Goal: Information Seeking & Learning: Stay updated

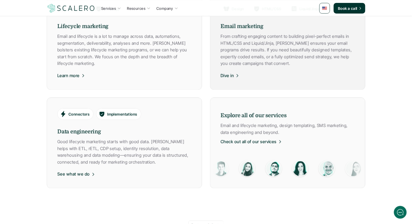
scroll to position [505, 0]
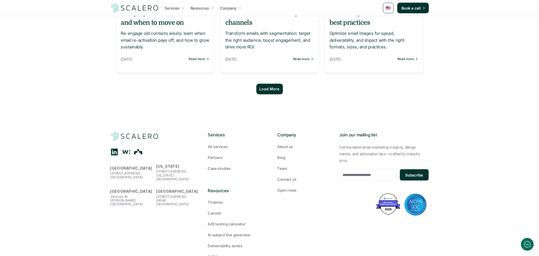
scroll to position [532, 0]
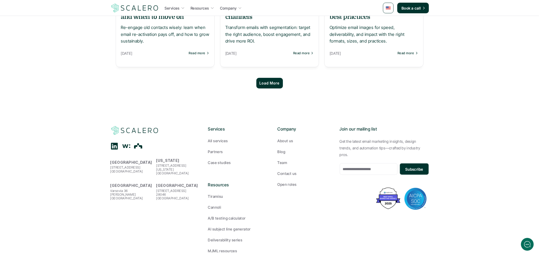
click at [269, 85] on p "Load More" at bounding box center [270, 83] width 20 height 5
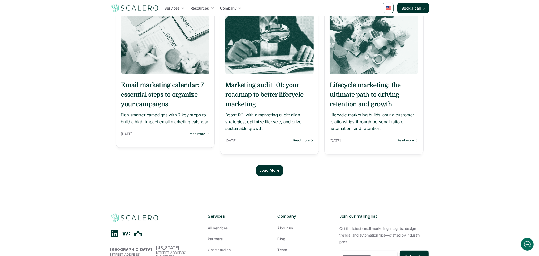
scroll to position [988, 0]
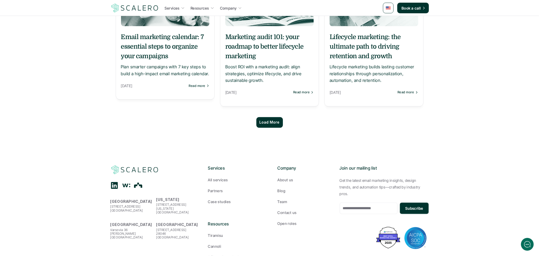
click at [270, 119] on div "Load More" at bounding box center [269, 122] width 27 height 11
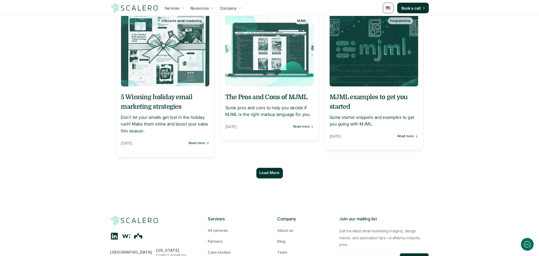
scroll to position [1455, 0]
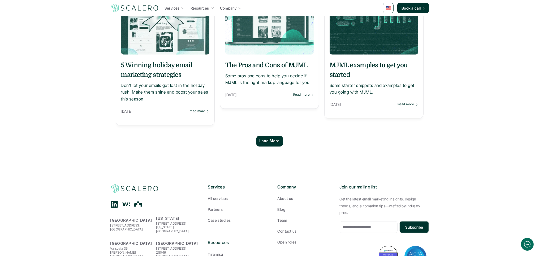
click at [266, 141] on p "Load More" at bounding box center [270, 141] width 20 height 5
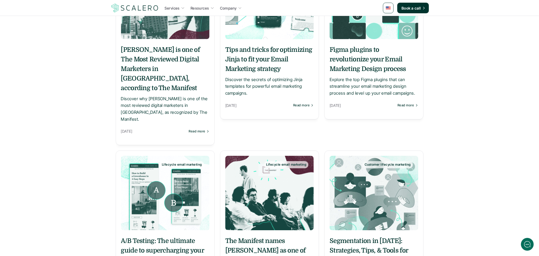
scroll to position [1821, 0]
